Goal: Find specific page/section: Find specific page/section

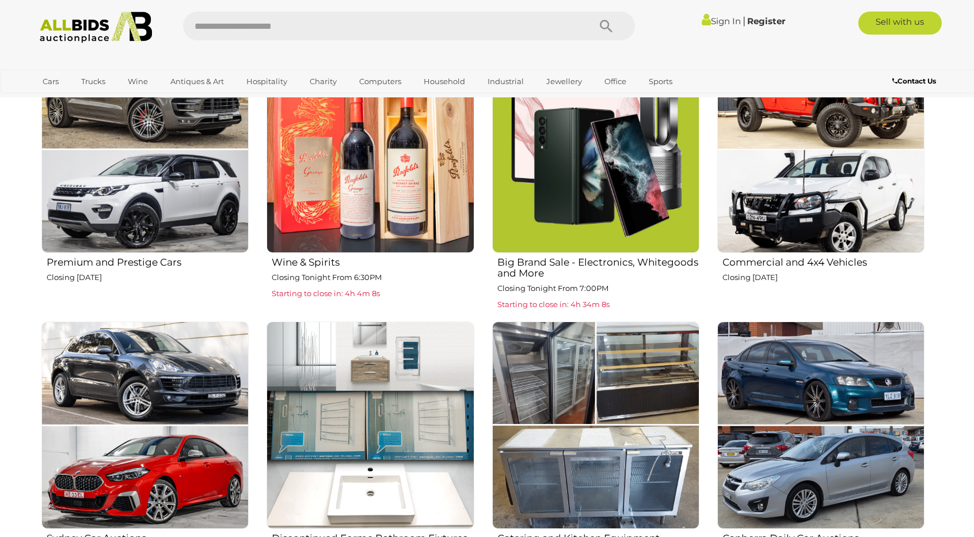
scroll to position [518, 0]
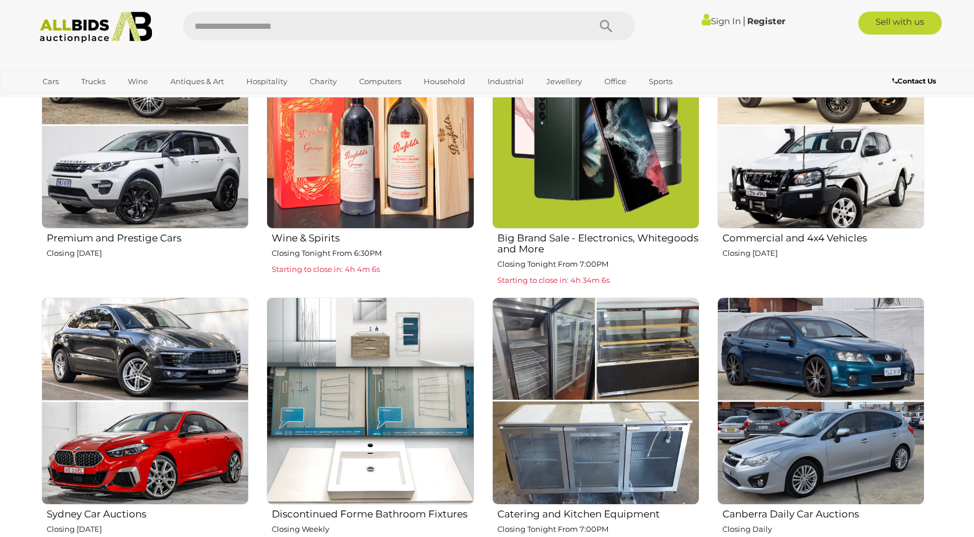
click at [351, 385] on img at bounding box center [370, 400] width 207 height 207
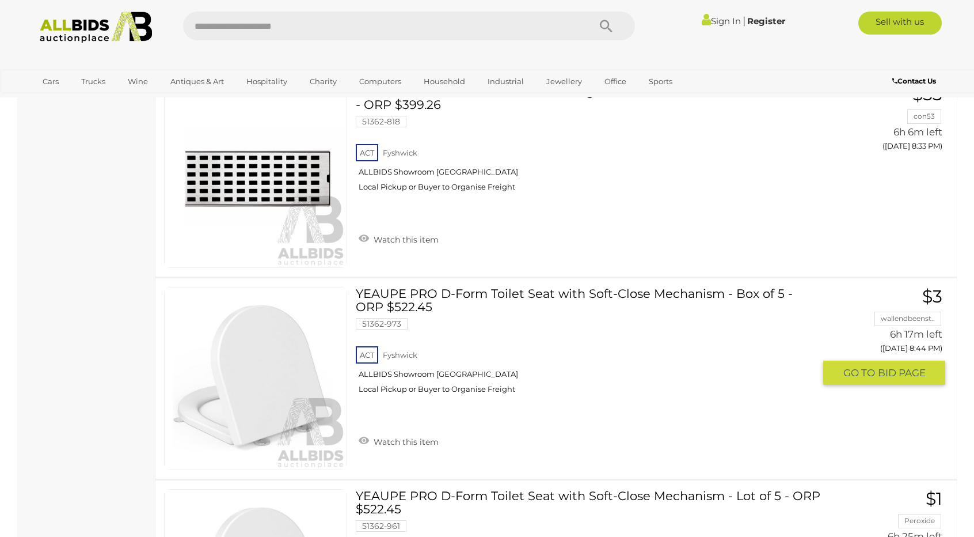
scroll to position [4836, 0]
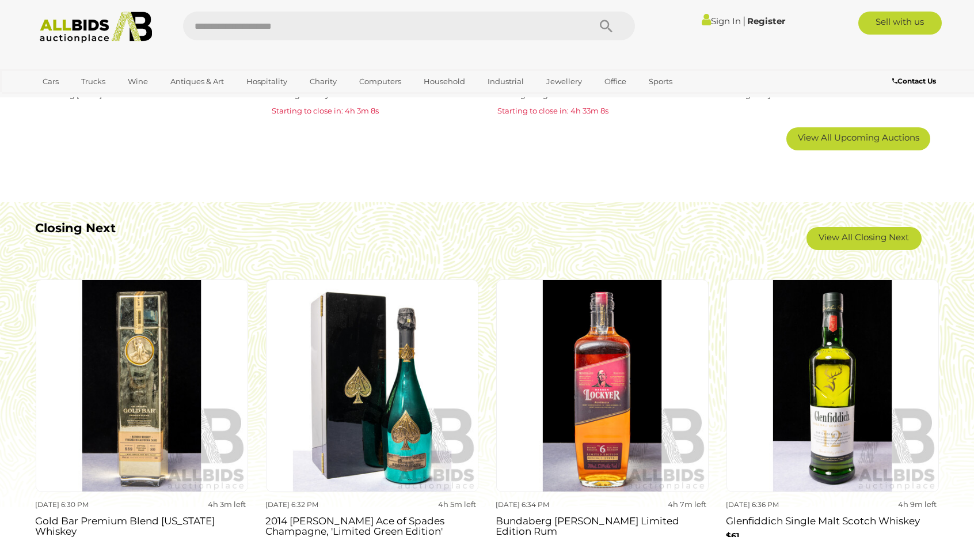
scroll to position [979, 0]
